Goal: Communication & Community: Answer question/provide support

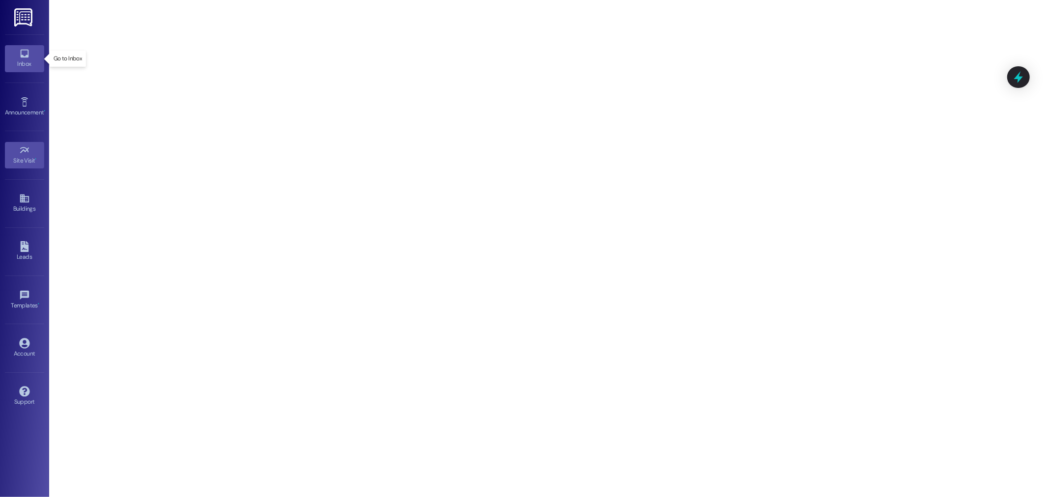
click at [22, 54] on icon at bounding box center [24, 53] width 11 height 11
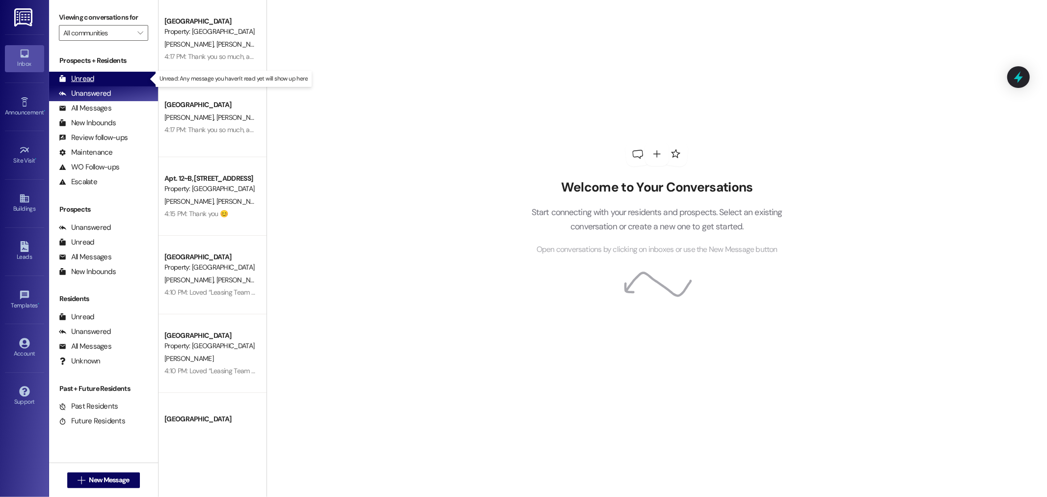
click at [87, 80] on div "Unread" at bounding box center [76, 79] width 35 height 10
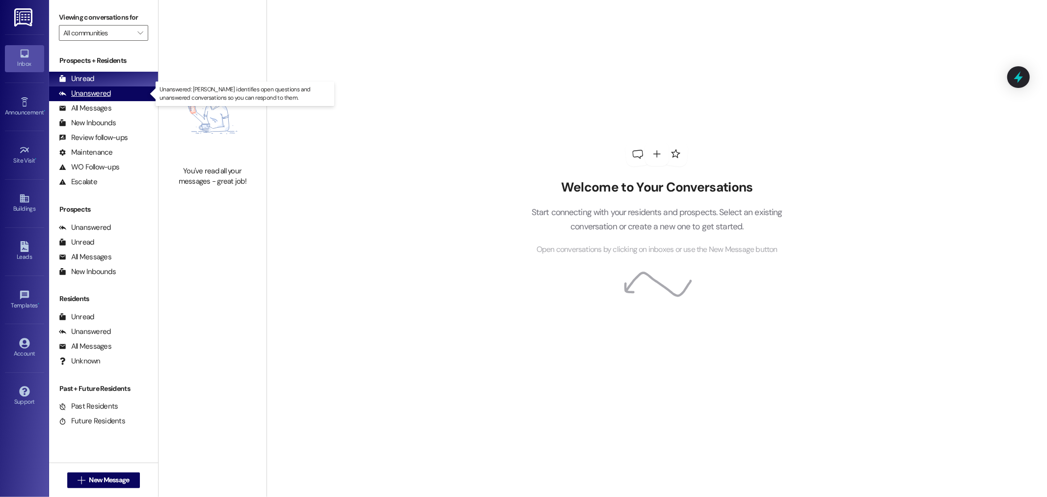
click at [93, 90] on div "Unanswered" at bounding box center [85, 93] width 52 height 10
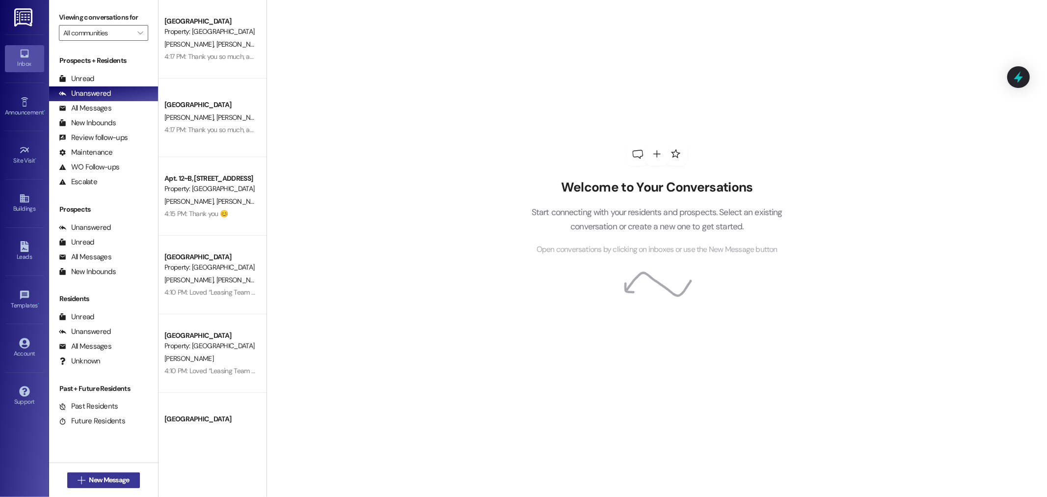
click at [96, 479] on span "New Message" at bounding box center [109, 480] width 40 height 10
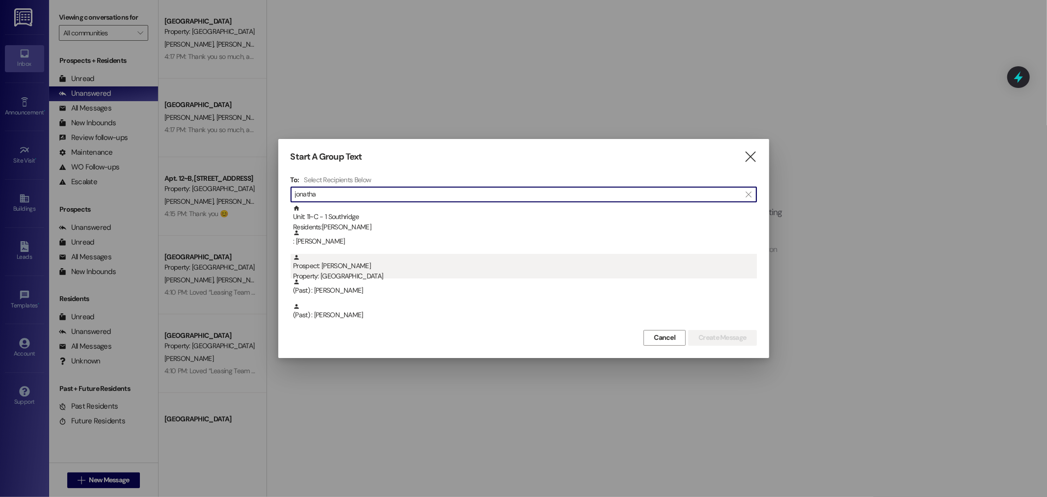
type input "jonatha"
click at [349, 268] on div "Prospect: [PERSON_NAME] Property: [GEOGRAPHIC_DATA]" at bounding box center [525, 268] width 464 height 28
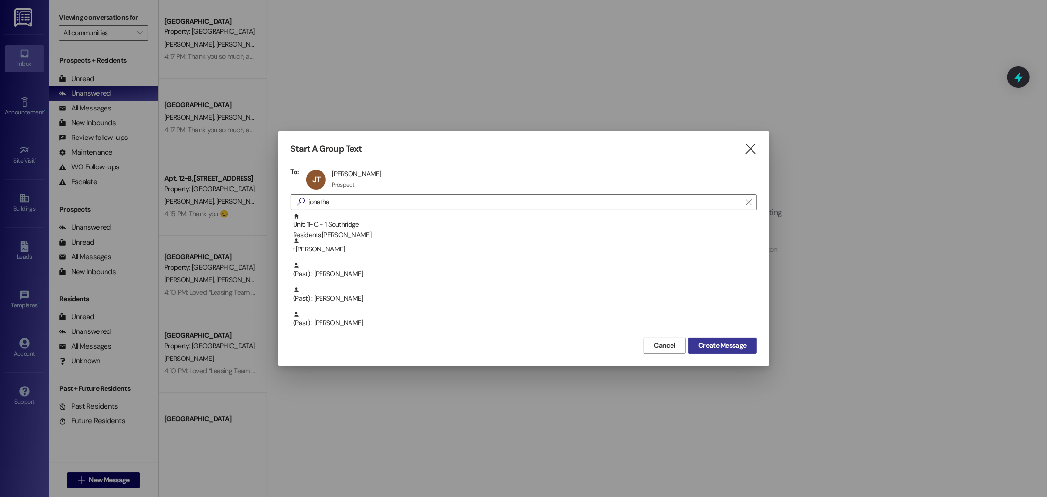
click at [741, 345] on span "Create Message" at bounding box center [722, 345] width 48 height 10
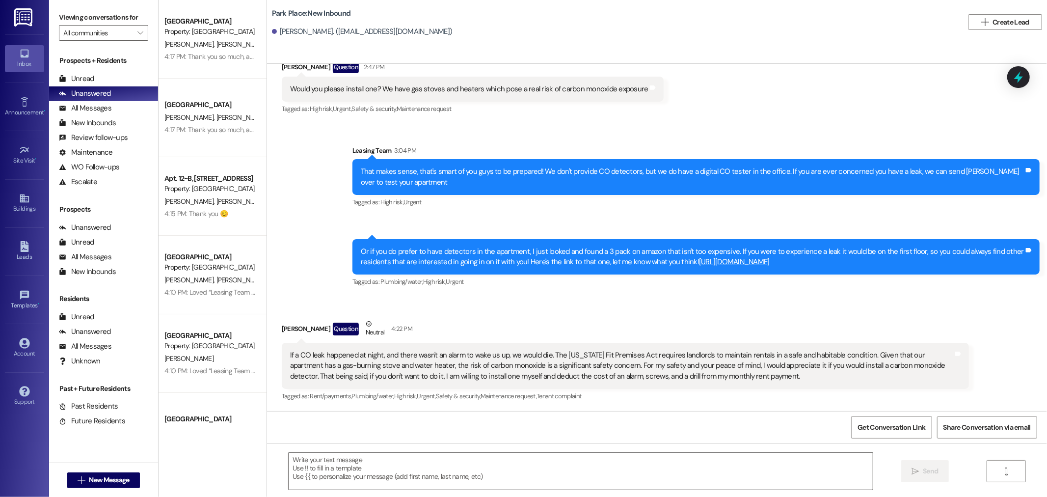
scroll to position [1784, 0]
click at [297, 467] on textarea at bounding box center [581, 471] width 584 height 37
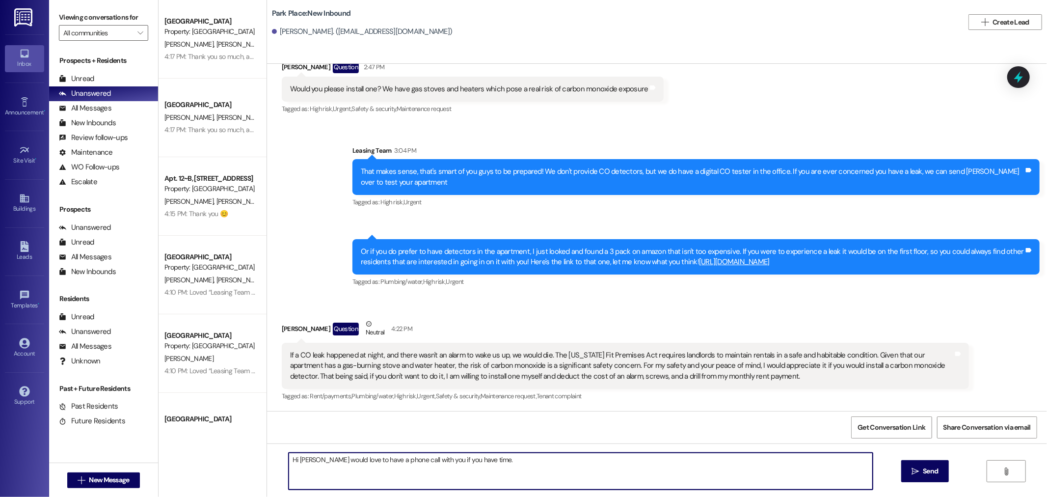
click at [318, 460] on textarea "Hi [PERSON_NAME] would love to have a phone call with you if you have time." at bounding box center [581, 471] width 584 height 37
paste textarea "In [US_STATE], carbon monoxide (CO) alarms are required in newly constructed an…"
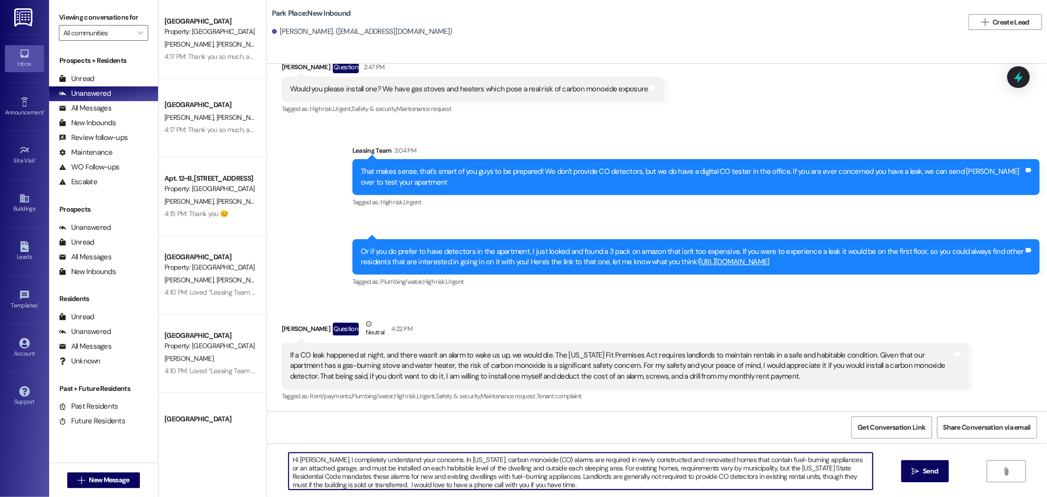
click at [435, 460] on textarea "Hi [PERSON_NAME], I completely understand your concerns. In [US_STATE], carbon …" at bounding box center [581, 471] width 584 height 37
click at [435, 459] on textarea "Hi [PERSON_NAME], I completely understand your concerns. In [US_STATE], carbon …" at bounding box center [581, 471] width 584 height 37
drag, startPoint x: 447, startPoint y: 459, endPoint x: 437, endPoint y: 458, distance: 9.8
click at [437, 458] on textarea "Hi [PERSON_NAME], I completely understand your concerns. You have an electric s…" at bounding box center [581, 471] width 584 height 37
click at [553, 459] on textarea "Hi [PERSON_NAME], I completely understand your concerns. Just so you know, [GEO…" at bounding box center [581, 471] width 584 height 37
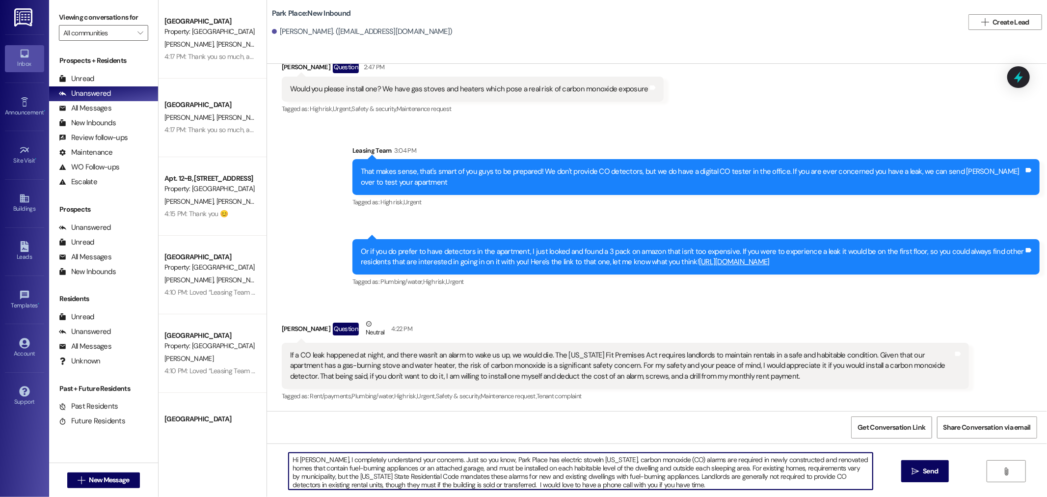
click at [565, 459] on textarea "Hi [PERSON_NAME], I completely understand your concerns. Just so you know, Park…" at bounding box center [581, 471] width 584 height 37
click at [567, 459] on textarea "Hi [PERSON_NAME], I completely understand your concerns. Just so you know, Park…" at bounding box center [581, 471] width 584 height 37
drag, startPoint x: 788, startPoint y: 484, endPoint x: 716, endPoint y: 460, distance: 76.2
click at [716, 460] on textarea "Hi [PERSON_NAME], I completely understand your concerns. Just so you know, [GEO…" at bounding box center [581, 471] width 584 height 37
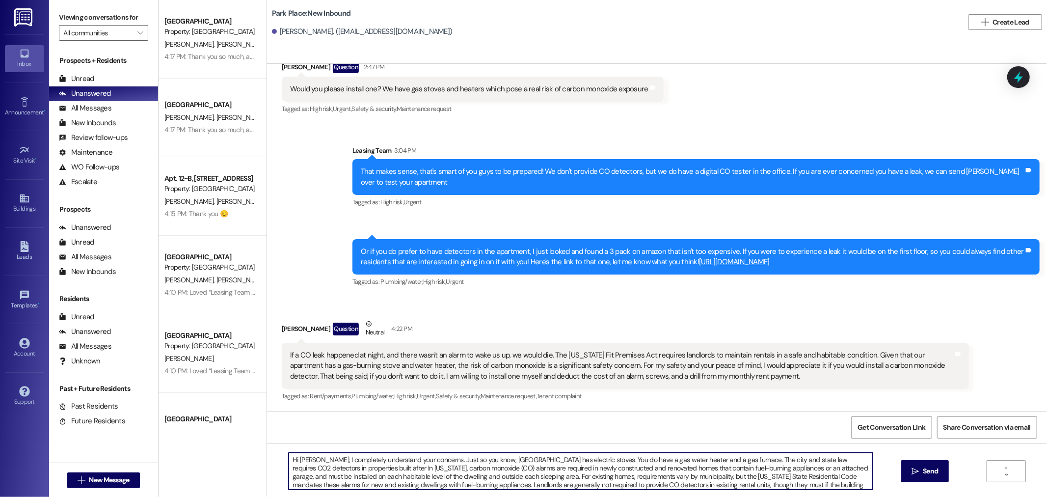
paste textarea "In [US_STATE], the responsibility for installing [MEDICAL_DATA] (CO) detectors …"
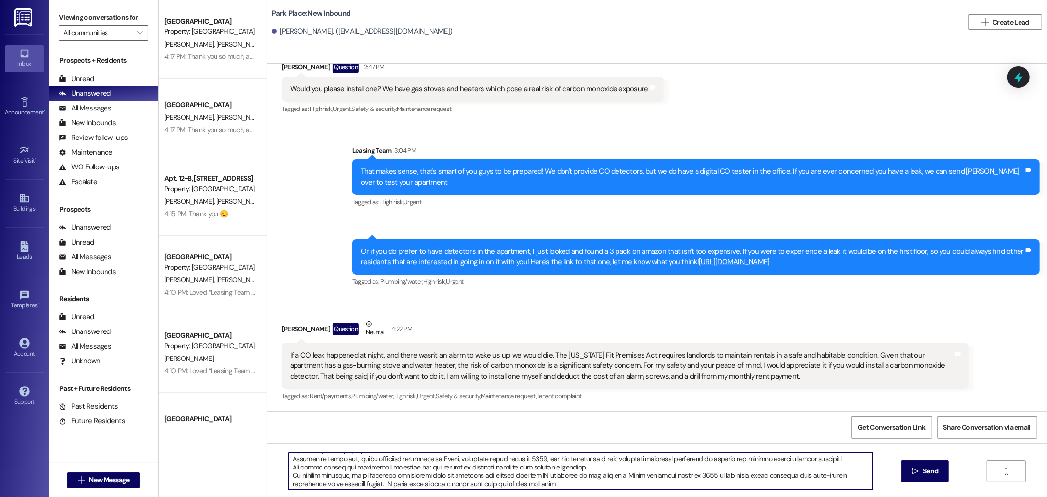
scroll to position [102, 0]
click at [343, 481] on textarea at bounding box center [581, 471] width 584 height 37
click at [531, 483] on textarea at bounding box center [581, 471] width 584 height 37
paste textarea "[URL][DOMAIN_NAME][US_STATE]."
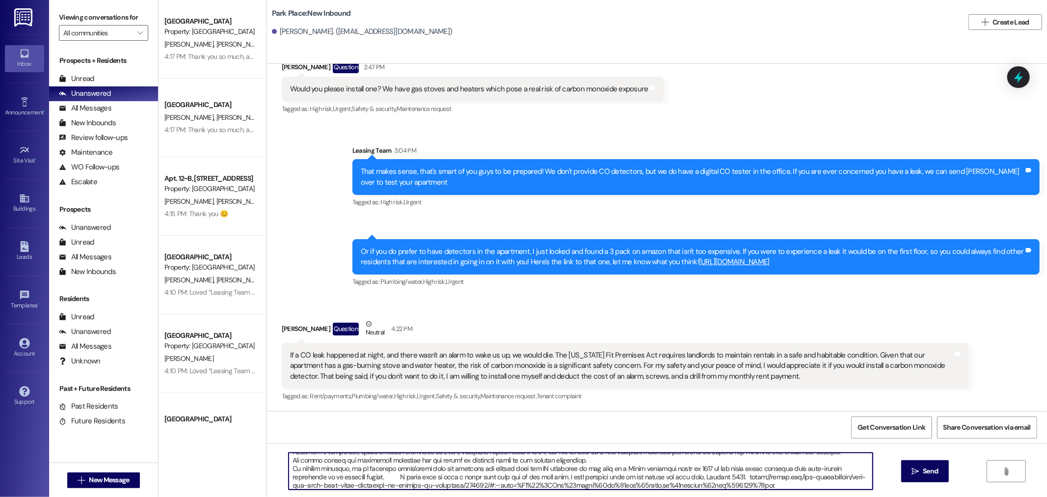
click at [700, 474] on textarea at bounding box center [581, 471] width 584 height 37
click at [921, 473] on span "Send" at bounding box center [930, 471] width 19 height 10
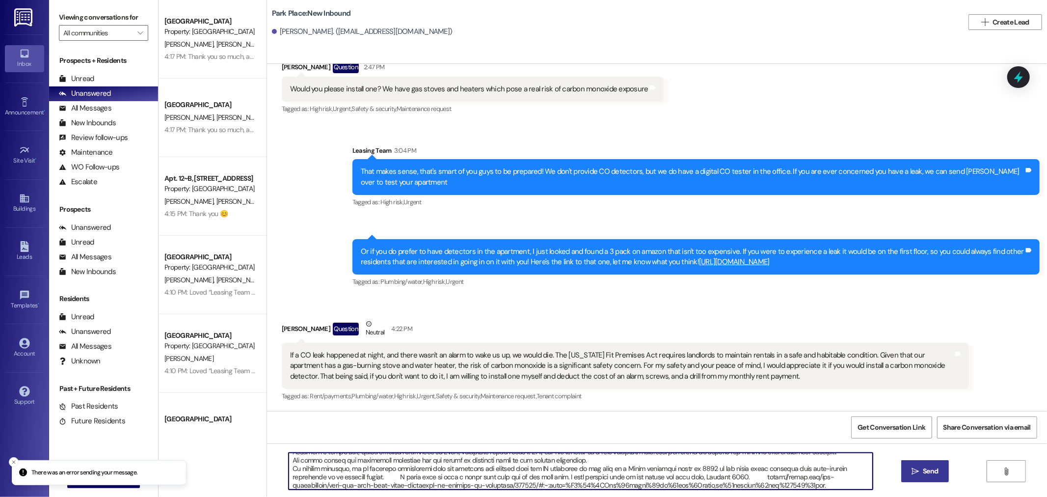
click at [495, 481] on textarea at bounding box center [581, 471] width 584 height 37
drag, startPoint x: 352, startPoint y: 475, endPoint x: 750, endPoint y: 481, distance: 397.6
click at [750, 481] on textarea at bounding box center [581, 471] width 584 height 37
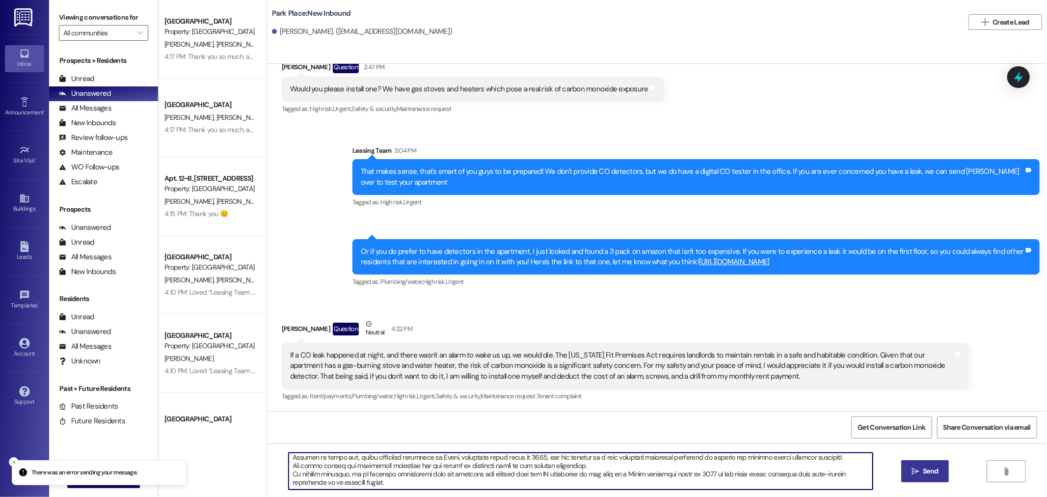
scroll to position [102, 0]
click at [921, 472] on span "Send" at bounding box center [930, 471] width 19 height 10
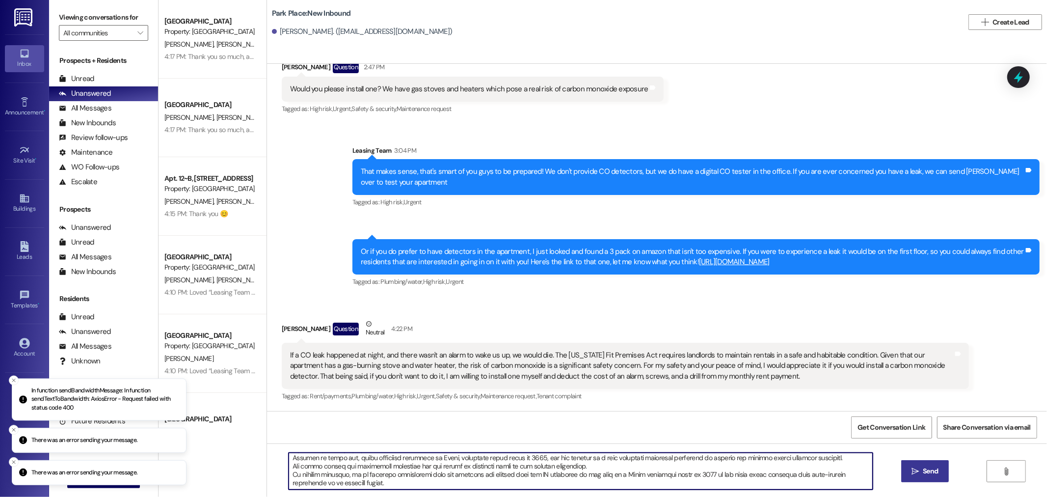
click at [361, 486] on textarea at bounding box center [581, 471] width 584 height 37
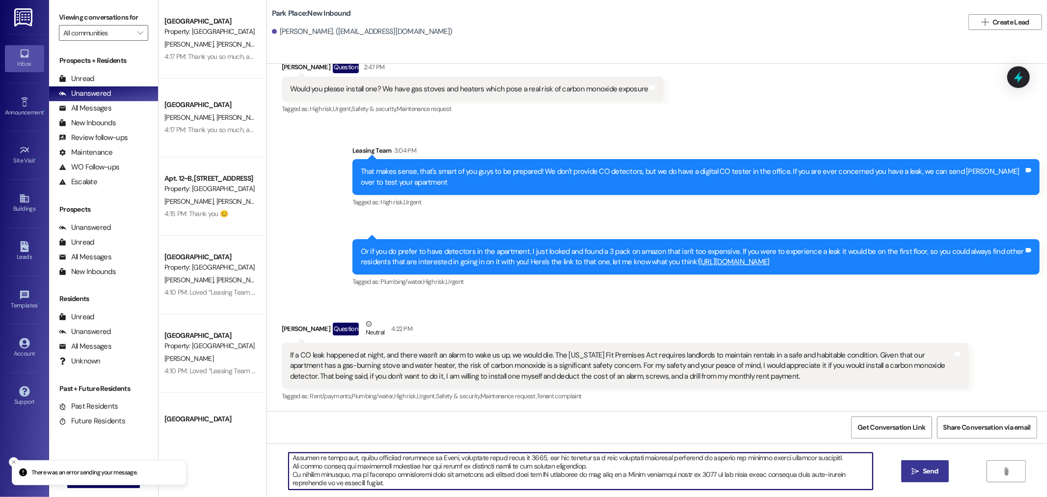
paste textarea "I would love to have a phone call with you if you have time. I have included th…"
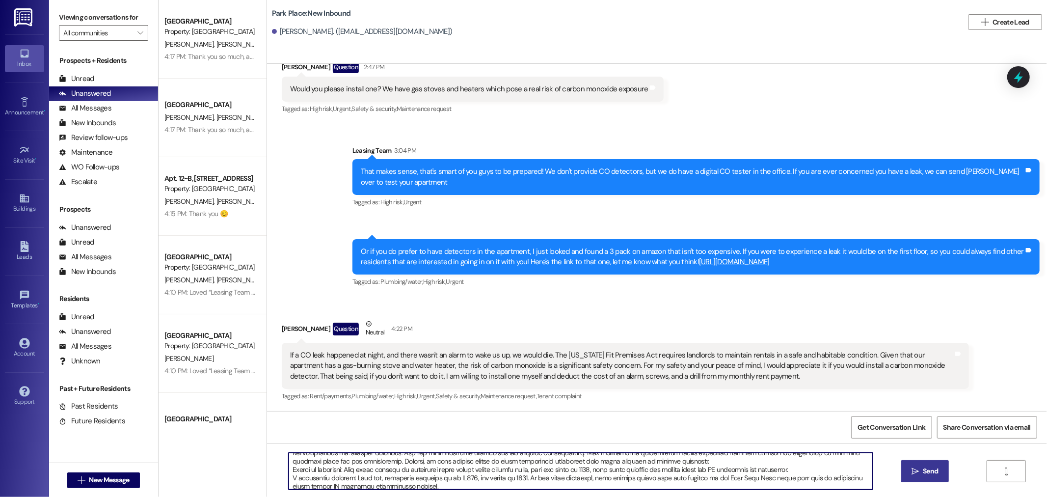
scroll to position [110, 0]
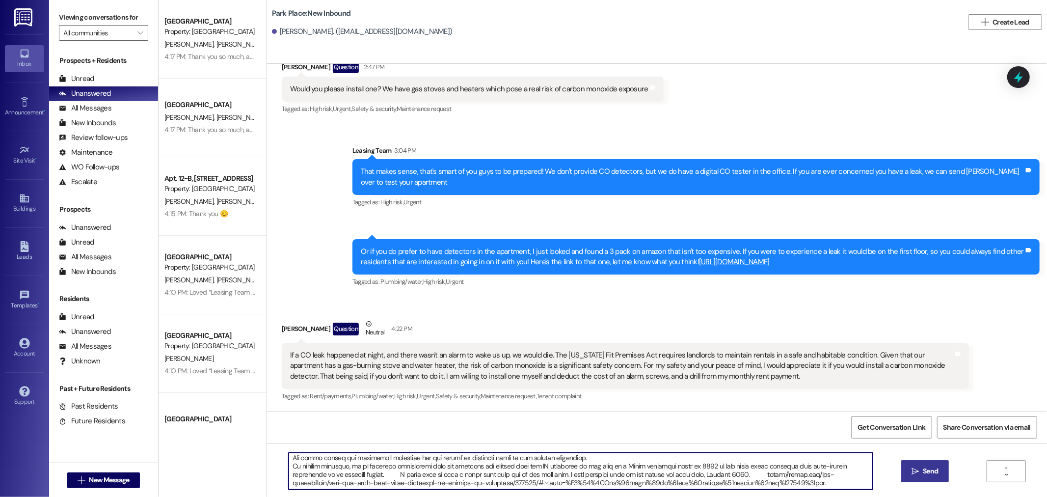
drag, startPoint x: 285, startPoint y: 484, endPoint x: 756, endPoint y: 479, distance: 471.2
click at [756, 479] on textarea at bounding box center [581, 471] width 584 height 37
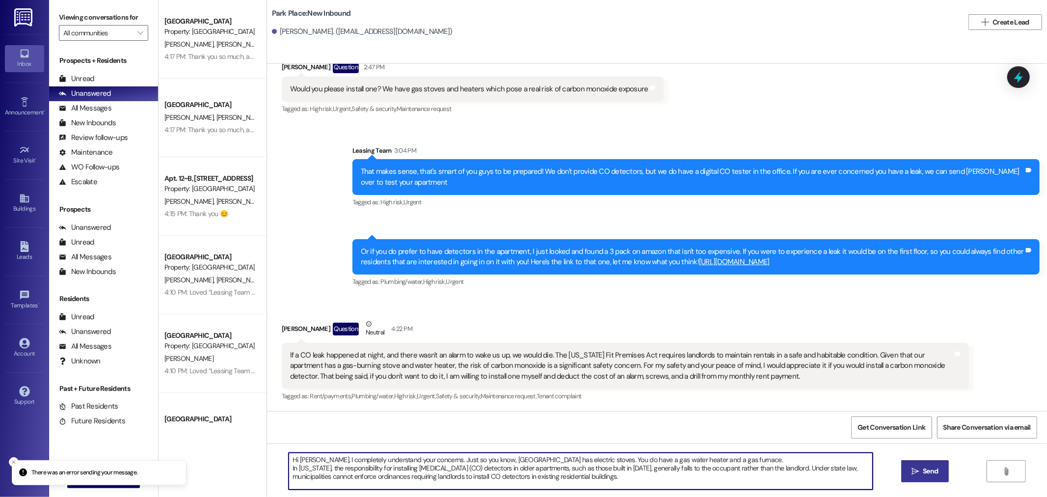
scroll to position [0, 0]
click at [643, 473] on textarea "Hi [PERSON_NAME], I completely understand your concerns. Just so you know, [GEO…" at bounding box center [581, 471] width 584 height 37
type textarea "Hi [PERSON_NAME], I completely understand your concerns. Just so you know, [GEO…"
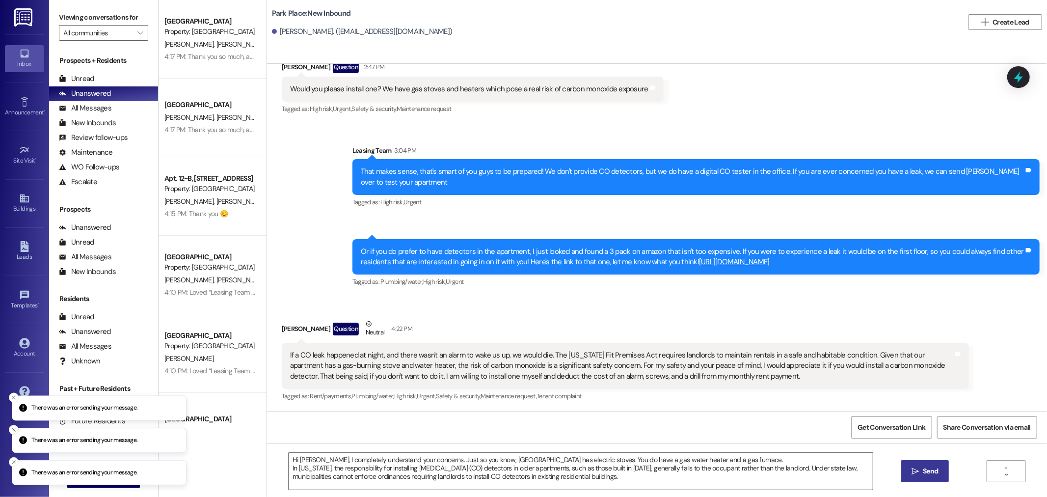
click at [921, 475] on span "Send" at bounding box center [930, 471] width 19 height 10
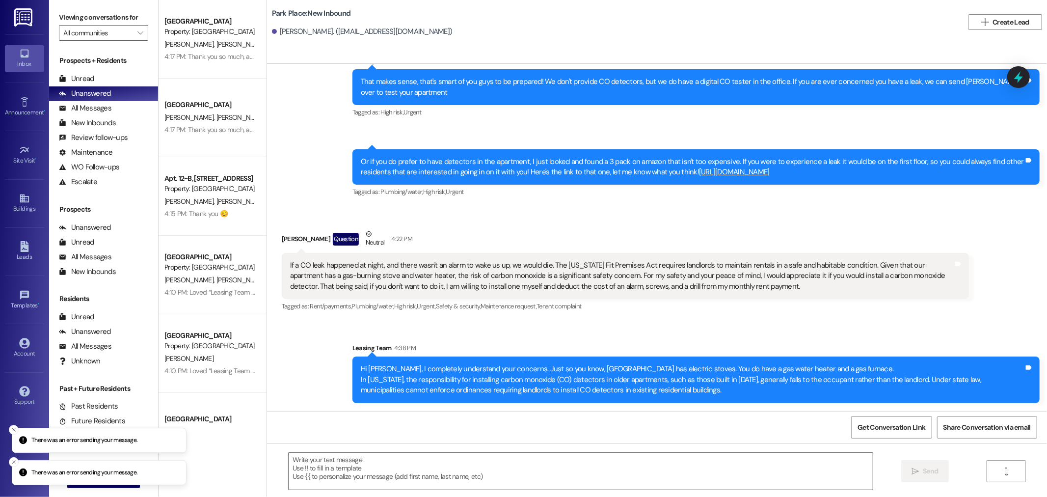
scroll to position [1873, 0]
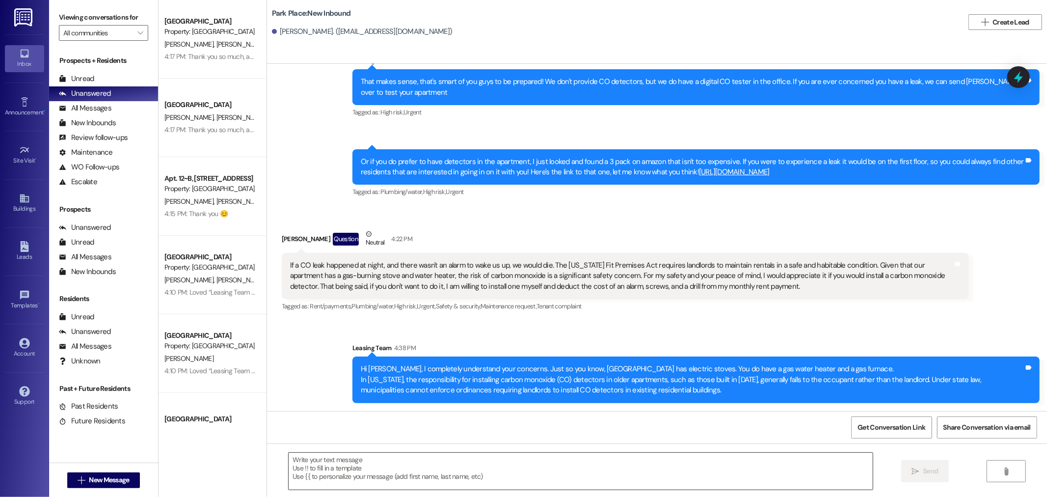
click at [314, 466] on textarea at bounding box center [581, 471] width 584 height 37
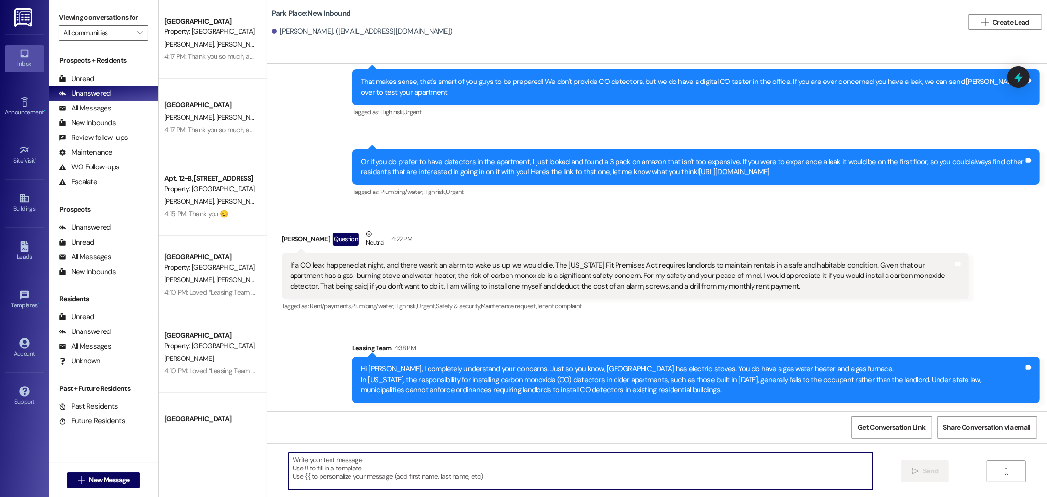
paste textarea "[US_STATE] state law for CO detectors Enforcement against occupants only: Accor…"
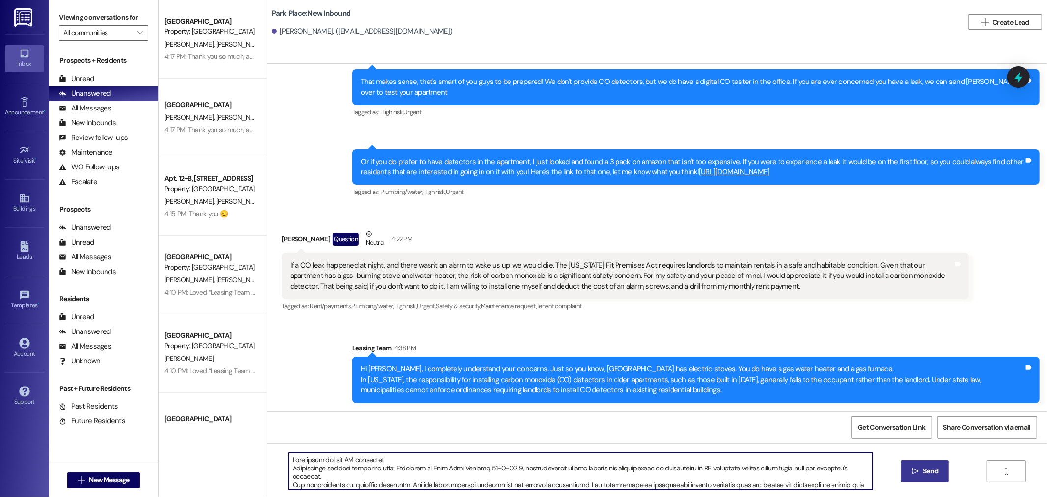
scroll to position [82, 0]
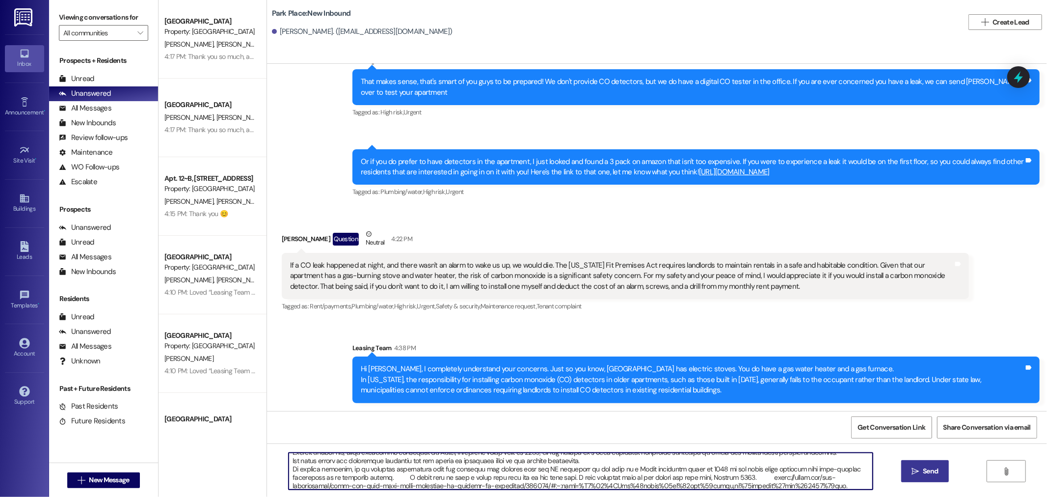
type textarea "[US_STATE] state law for CO detectors Enforcement against occupants only: Accor…"
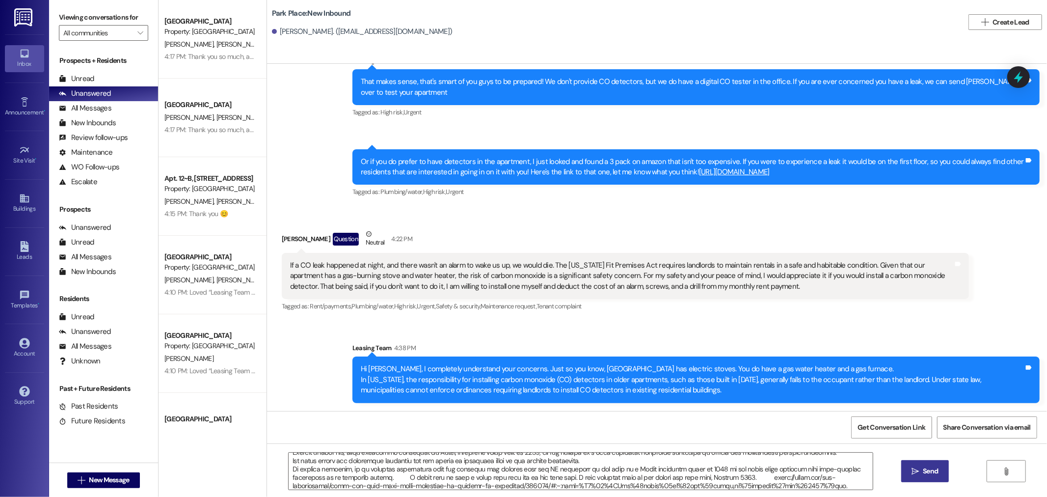
click at [921, 470] on span "Send" at bounding box center [930, 471] width 19 height 10
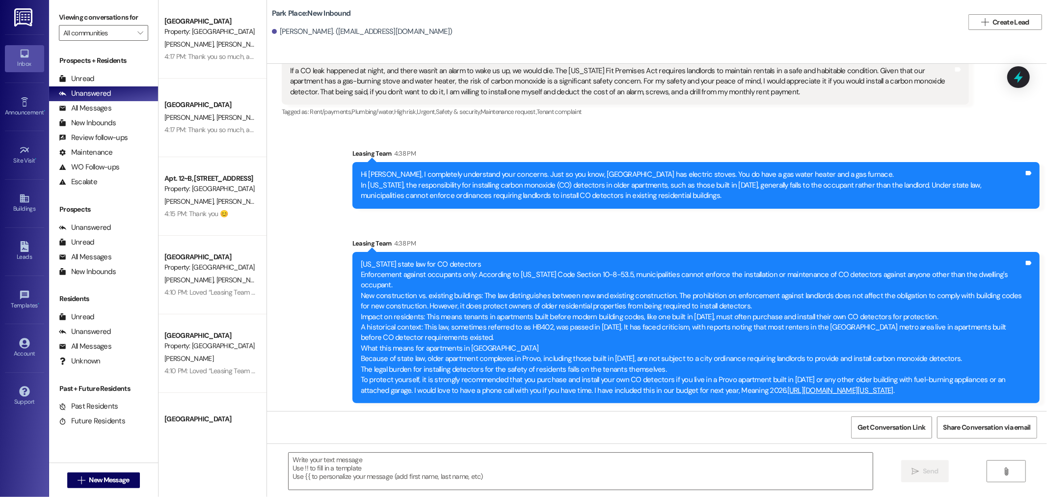
scroll to position [2068, 0]
click at [82, 75] on div "Unread" at bounding box center [76, 79] width 35 height 10
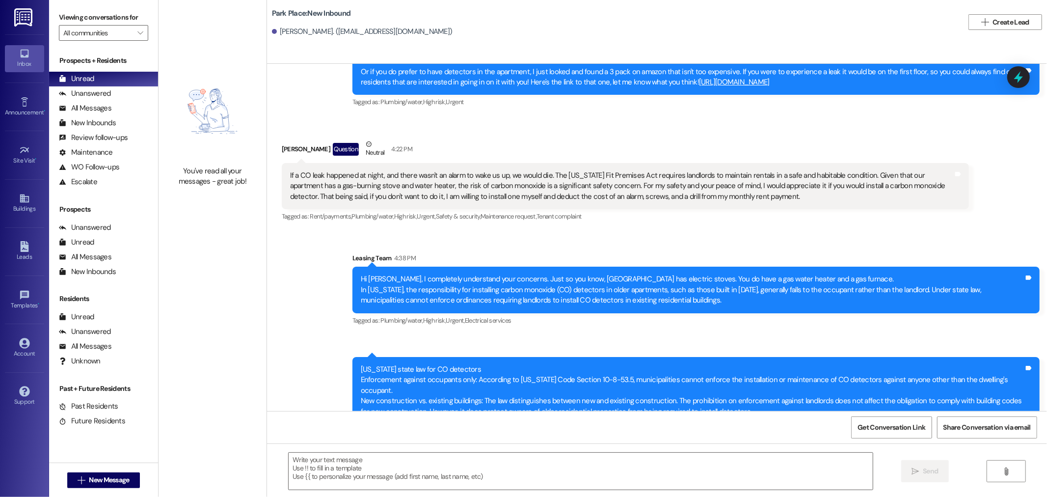
scroll to position [1702, 0]
